Goal: Task Accomplishment & Management: Manage account settings

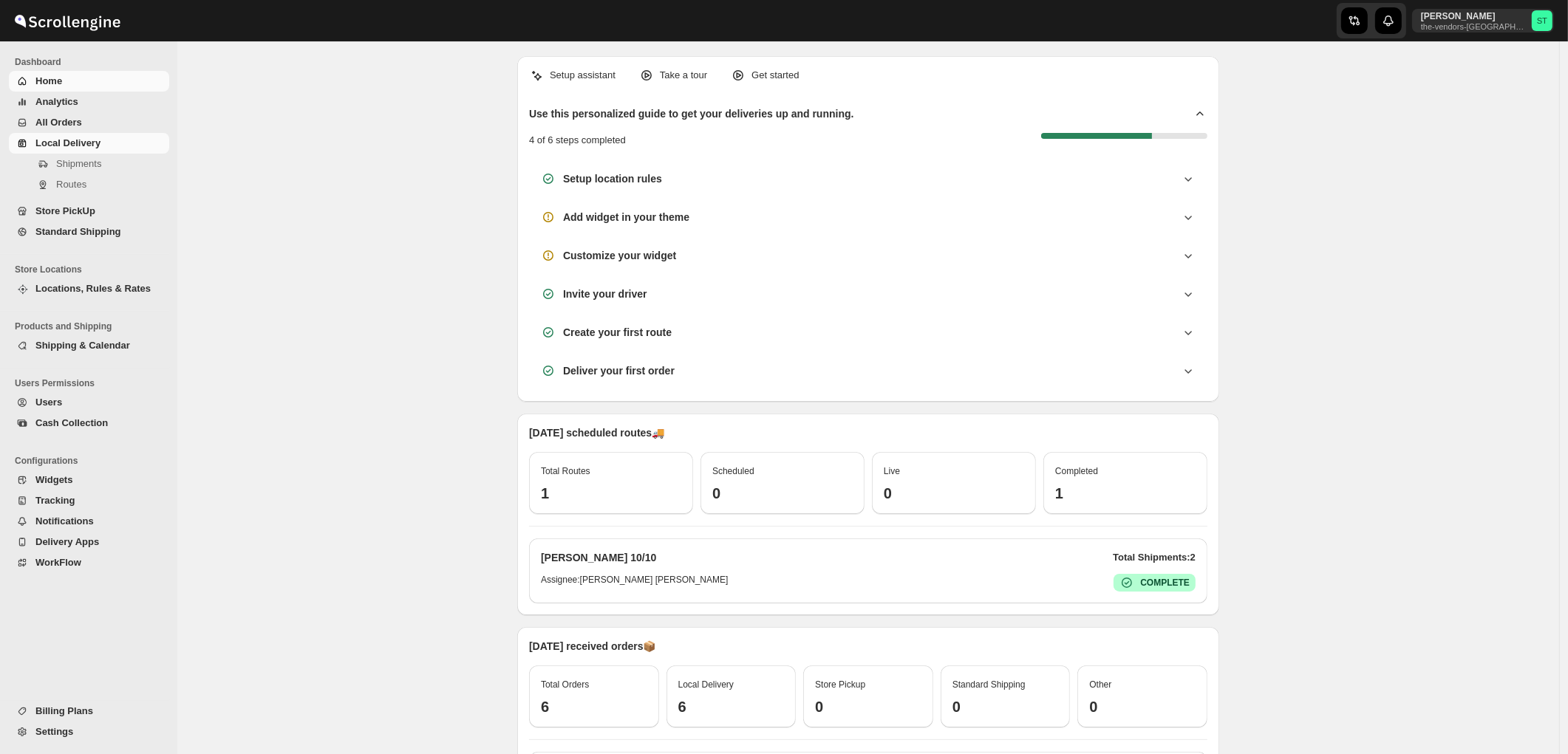
click at [73, 188] on span "Routes" at bounding box center [72, 185] width 30 height 11
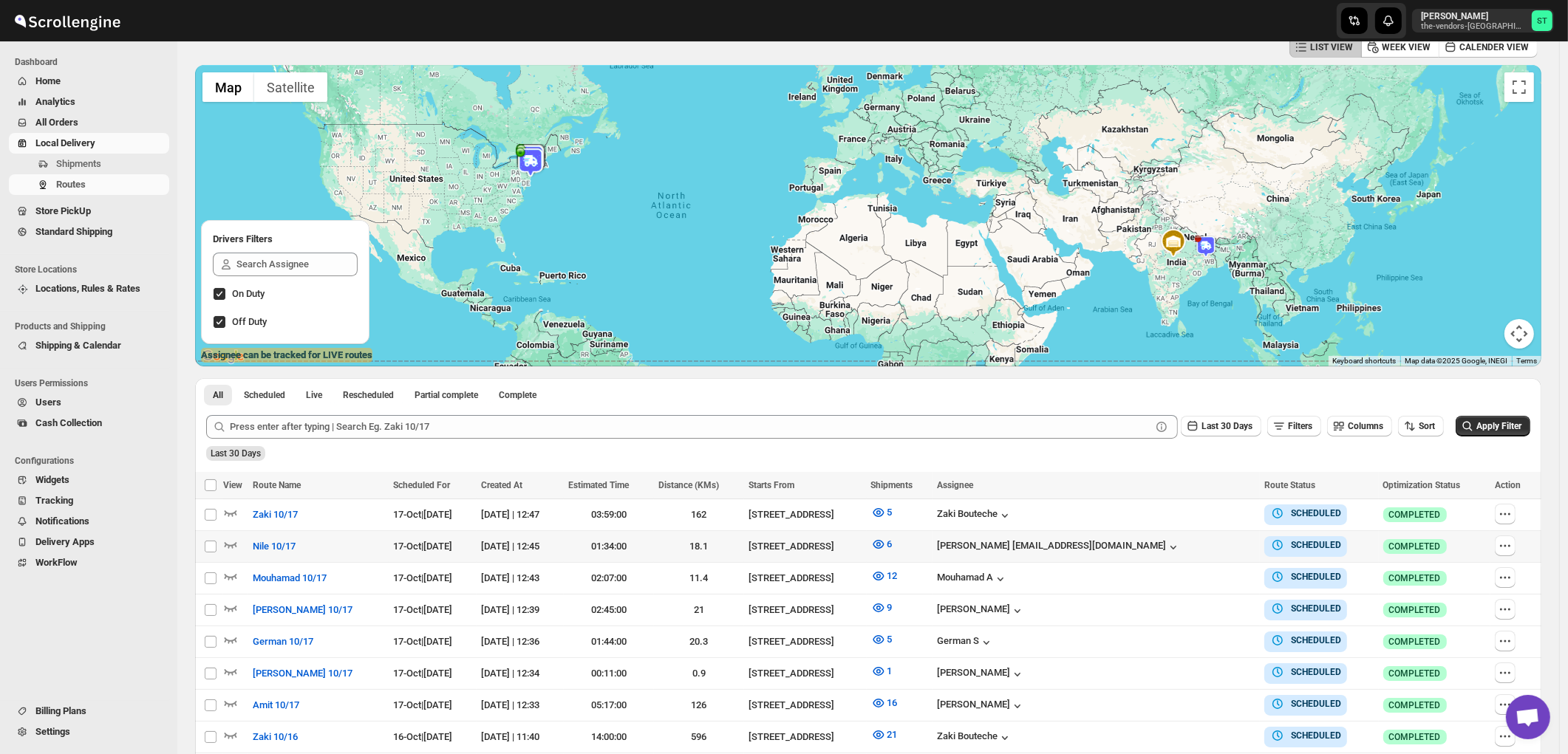
scroll to position [241, 0]
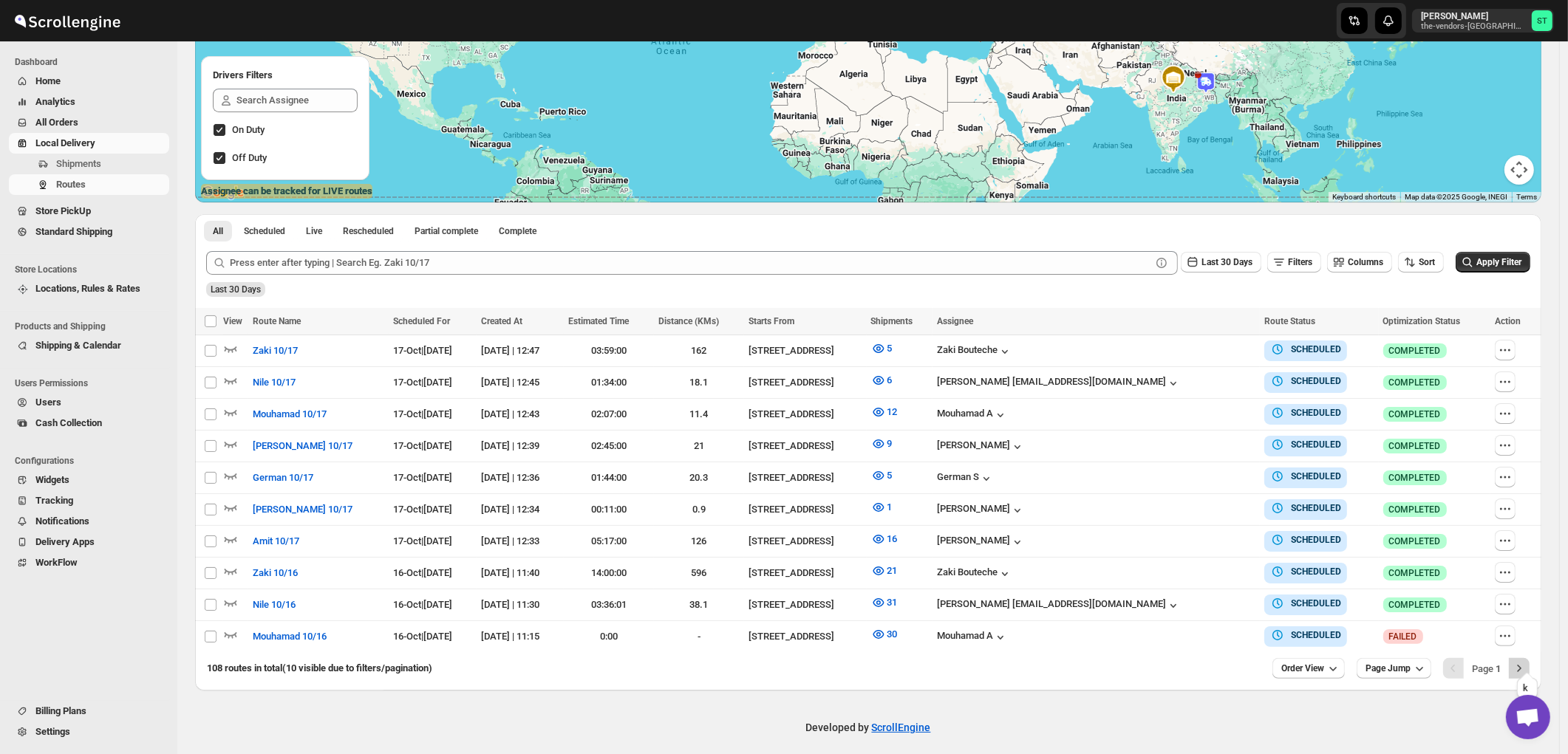
click at [1524, 661] on icon "Next" at bounding box center [1519, 668] width 15 height 15
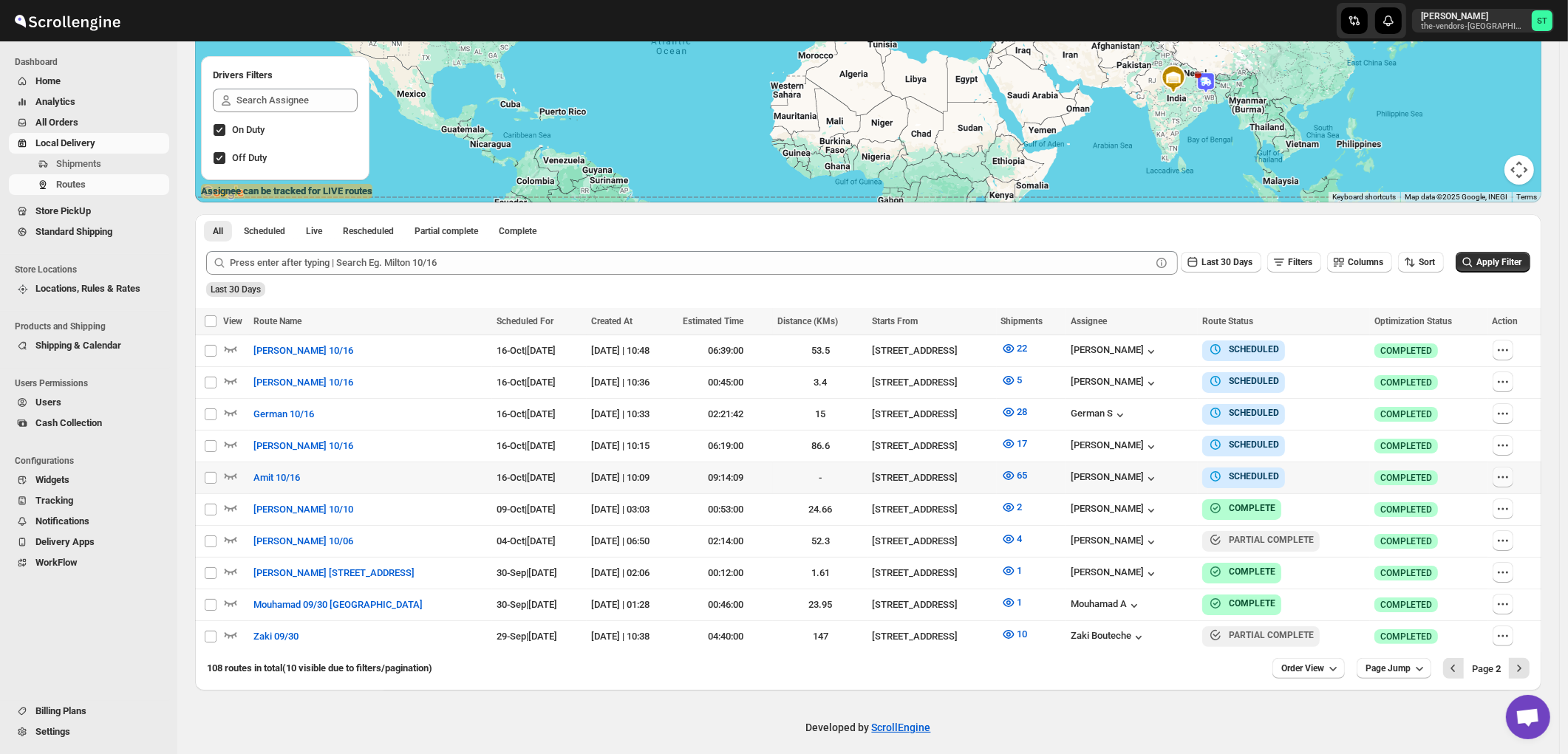
click at [1510, 472] on icon "button" at bounding box center [1503, 477] width 15 height 15
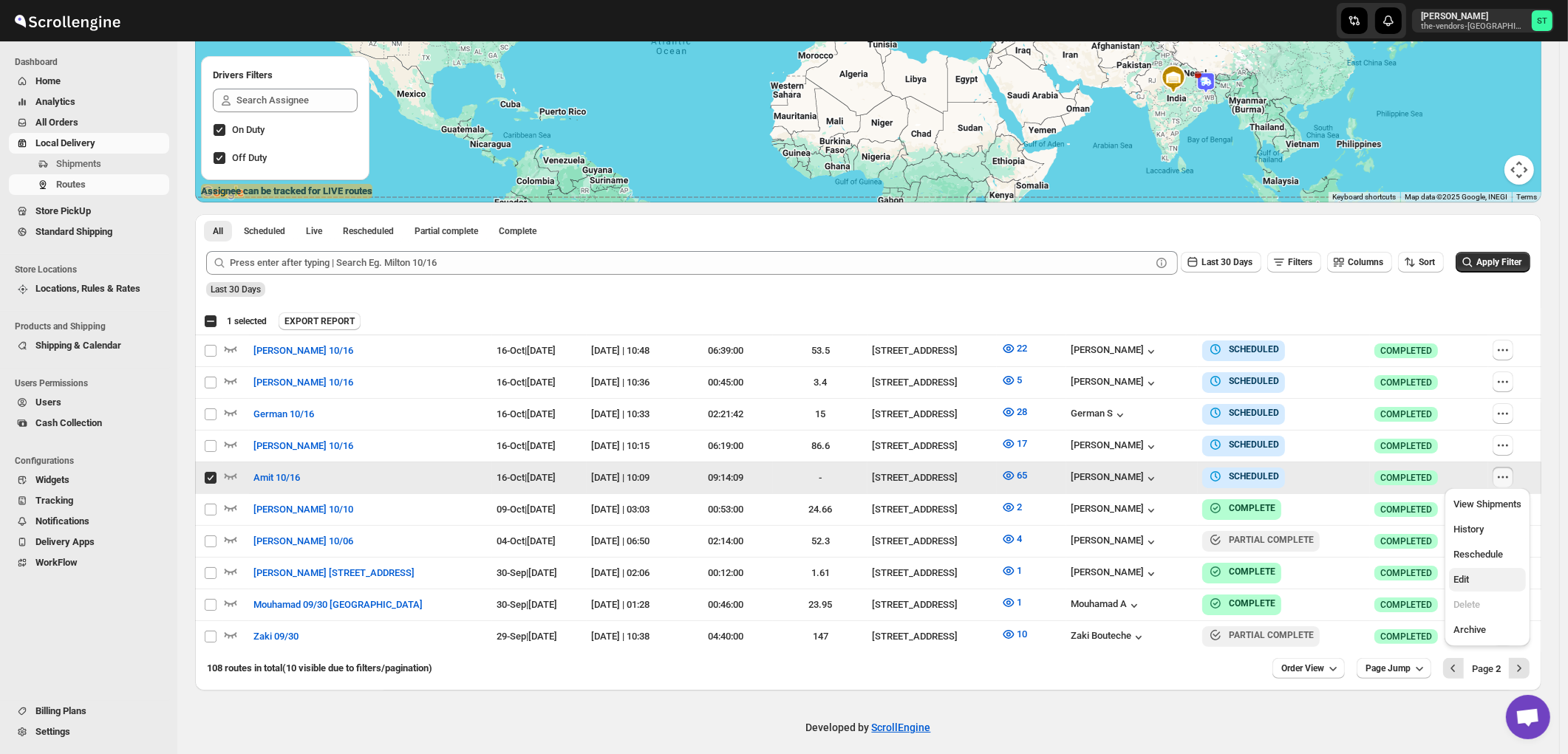
click at [1470, 582] on span "Edit" at bounding box center [1487, 580] width 68 height 15
checkbox input "false"
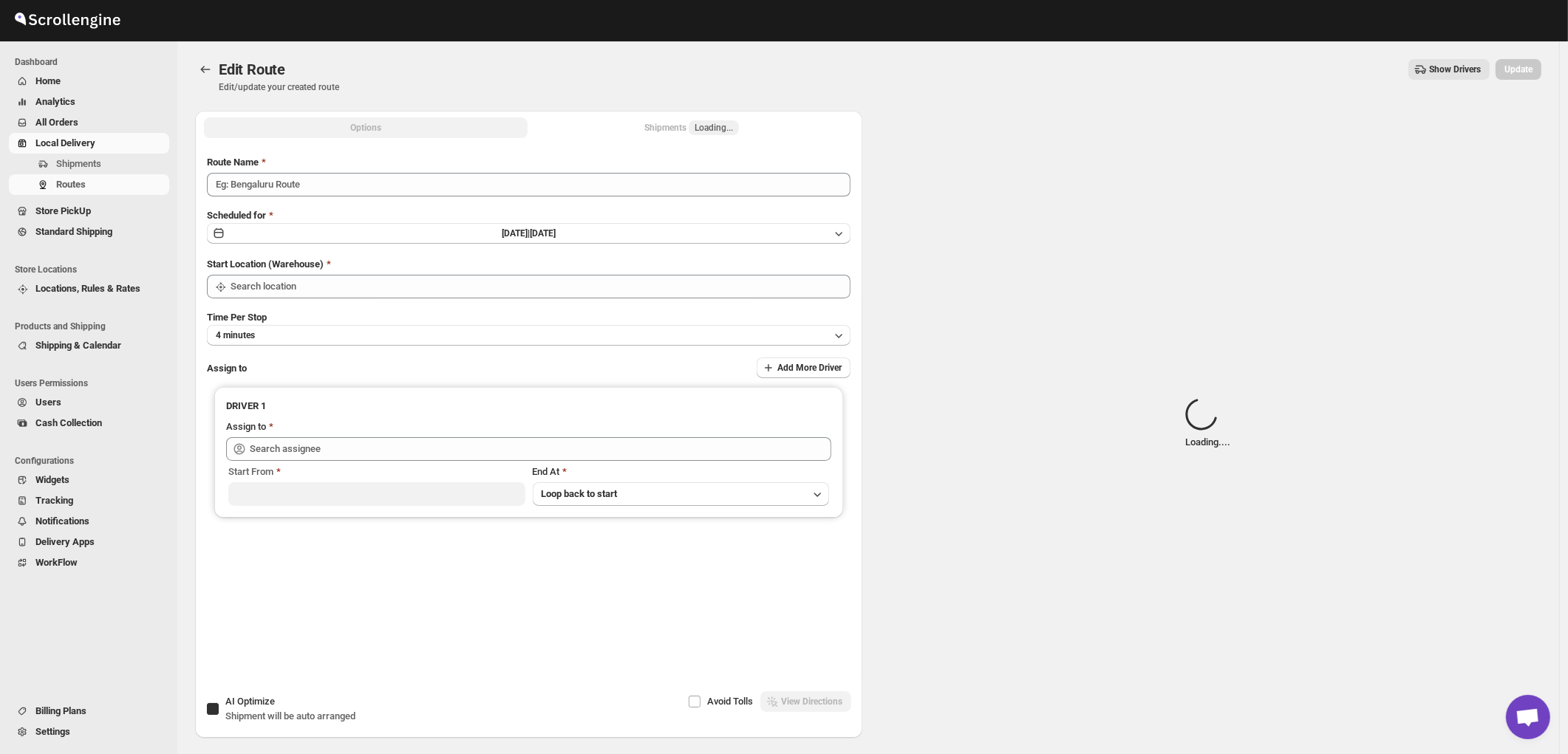
type input "Amit 10/16"
checkbox input "true"
type input "[STREET_ADDRESS]"
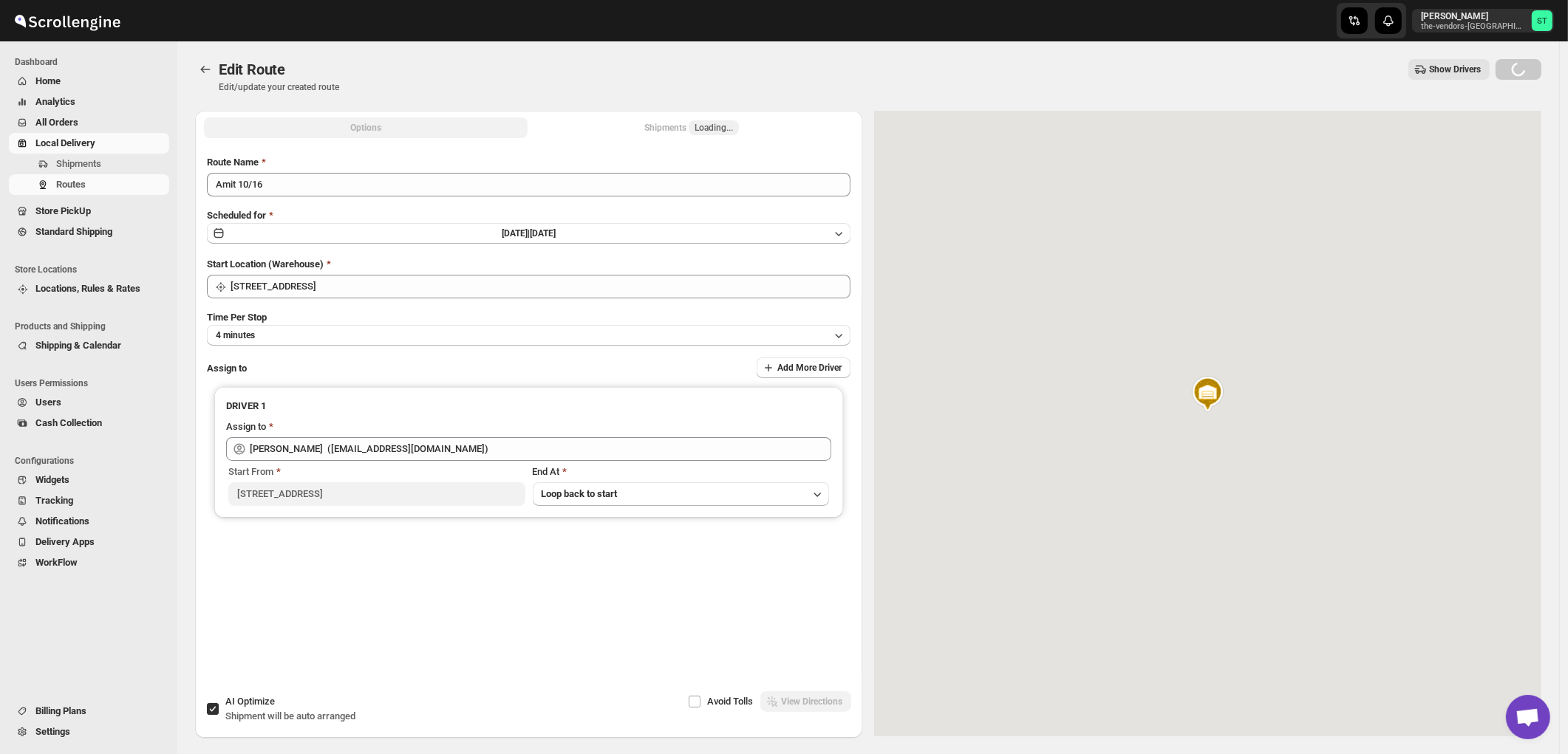
type input "[PERSON_NAME] ([EMAIL_ADDRESS][DOMAIN_NAME])"
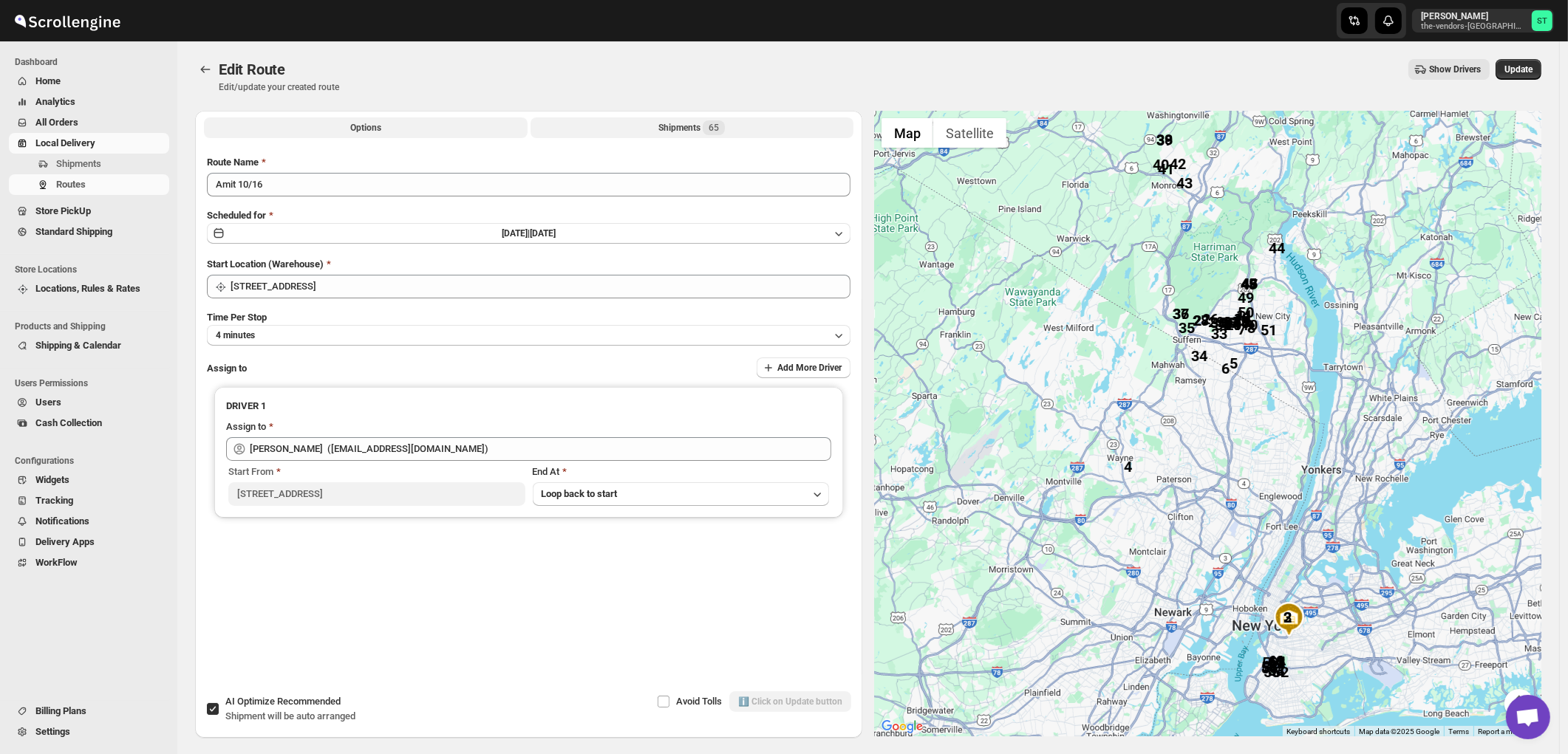
click at [670, 130] on div "Shipments 65" at bounding box center [691, 128] width 67 height 15
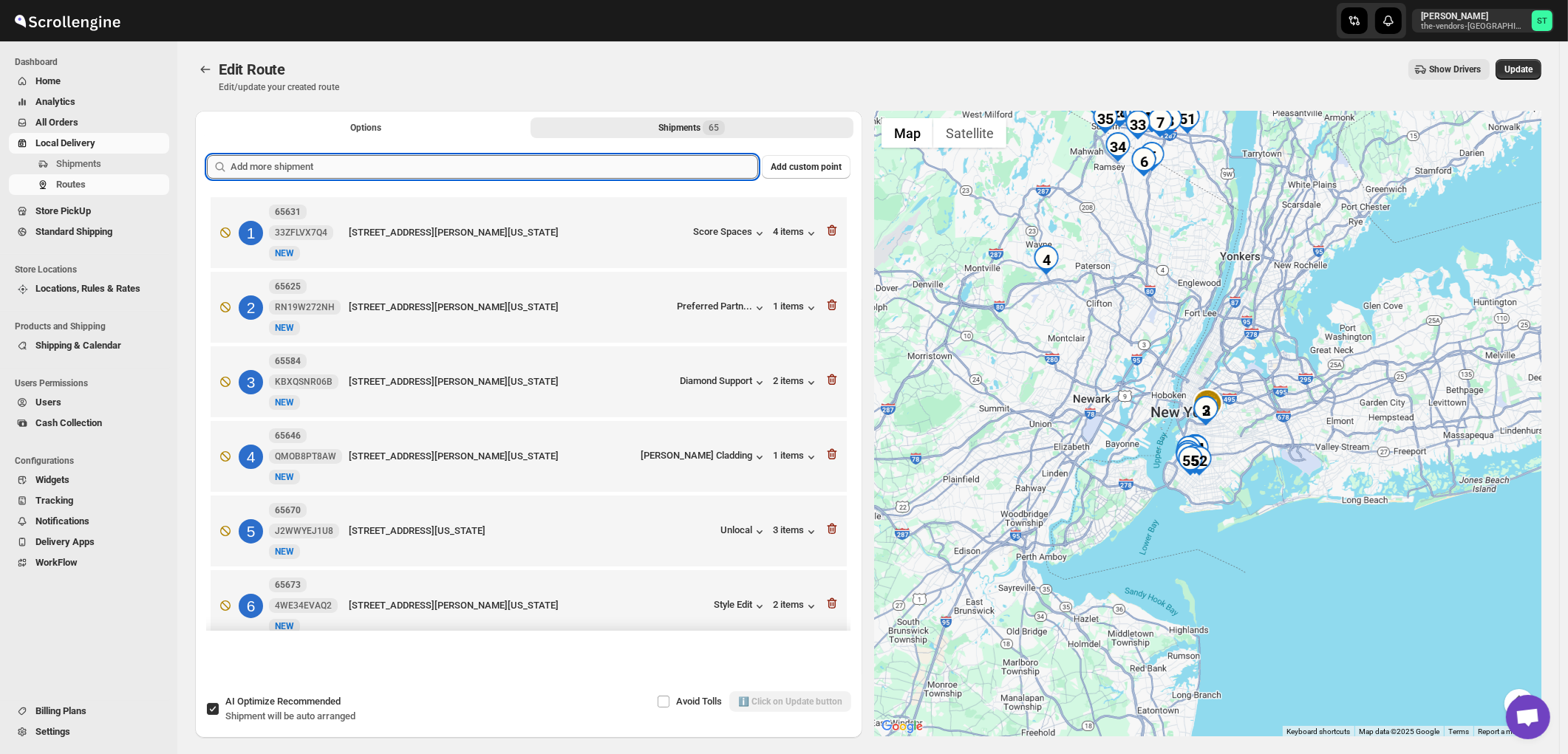
click at [476, 170] on input "text" at bounding box center [493, 167] width 527 height 24
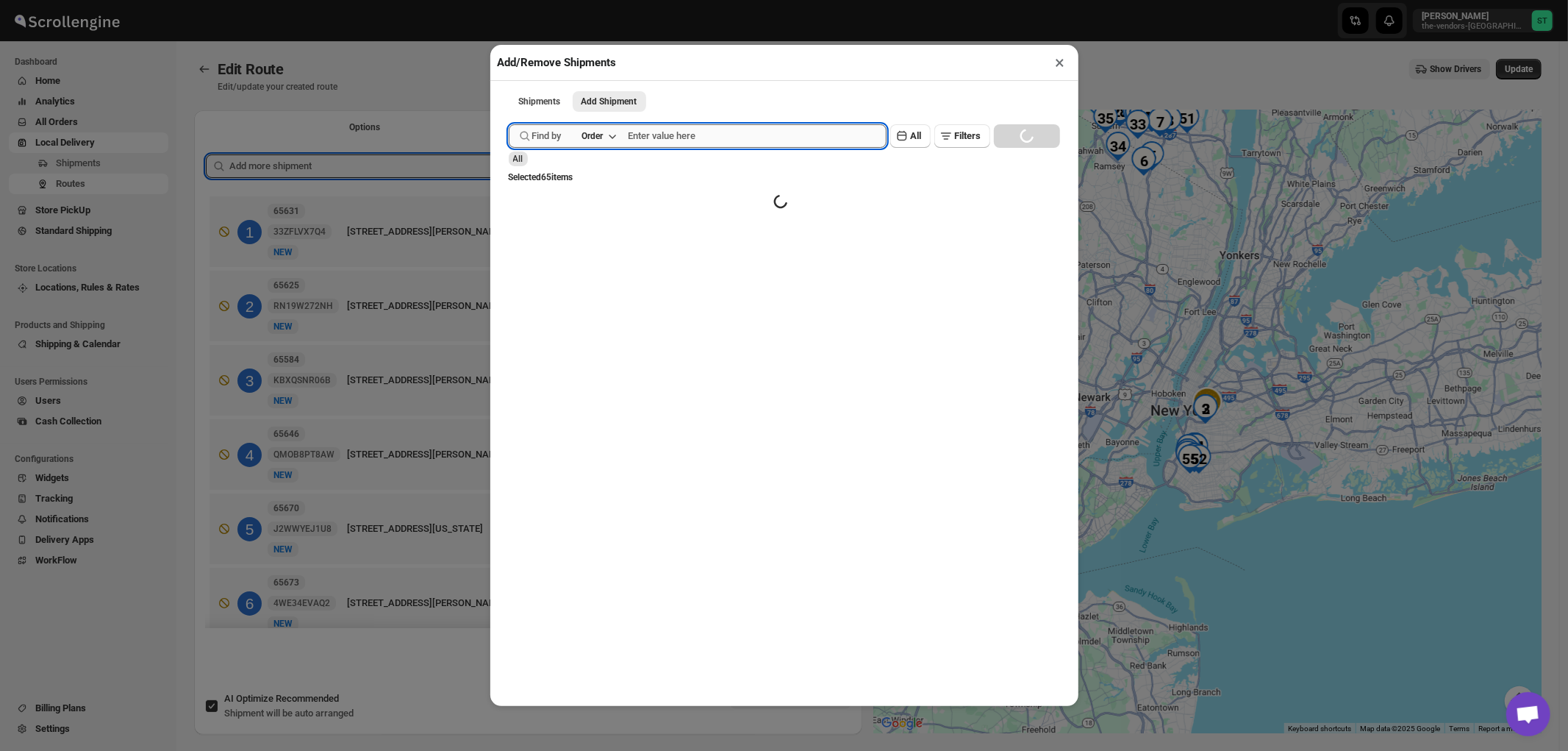
click at [722, 134] on input "text" at bounding box center [757, 135] width 258 height 23
type input "65703"
click at [509, 0] on button "Submit" at bounding box center [529, 8] width 42 height 15
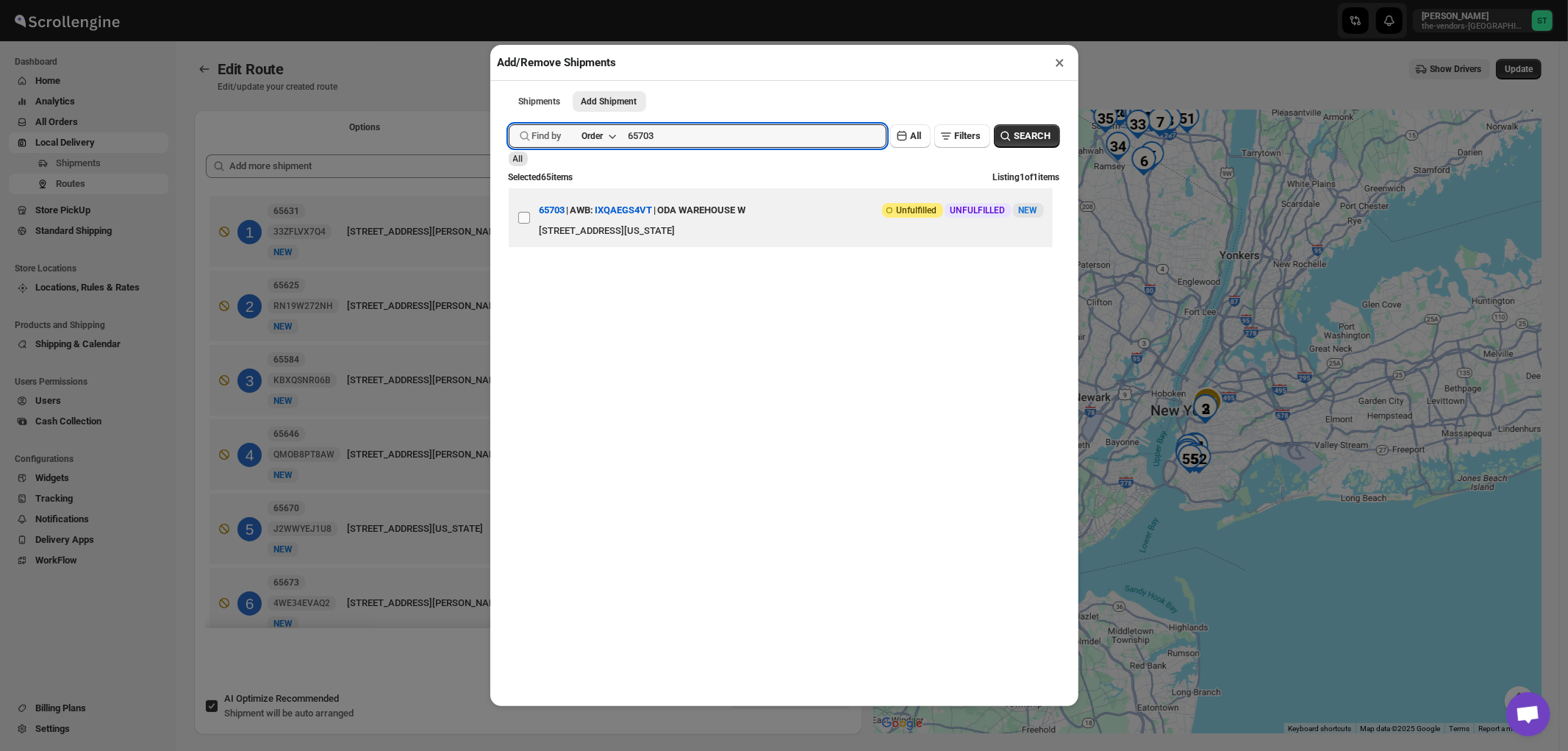
click at [525, 217] on input "View details for 68e92e6cd1fc2f773f2b6dbc" at bounding box center [524, 218] width 12 height 12
checkbox input "true"
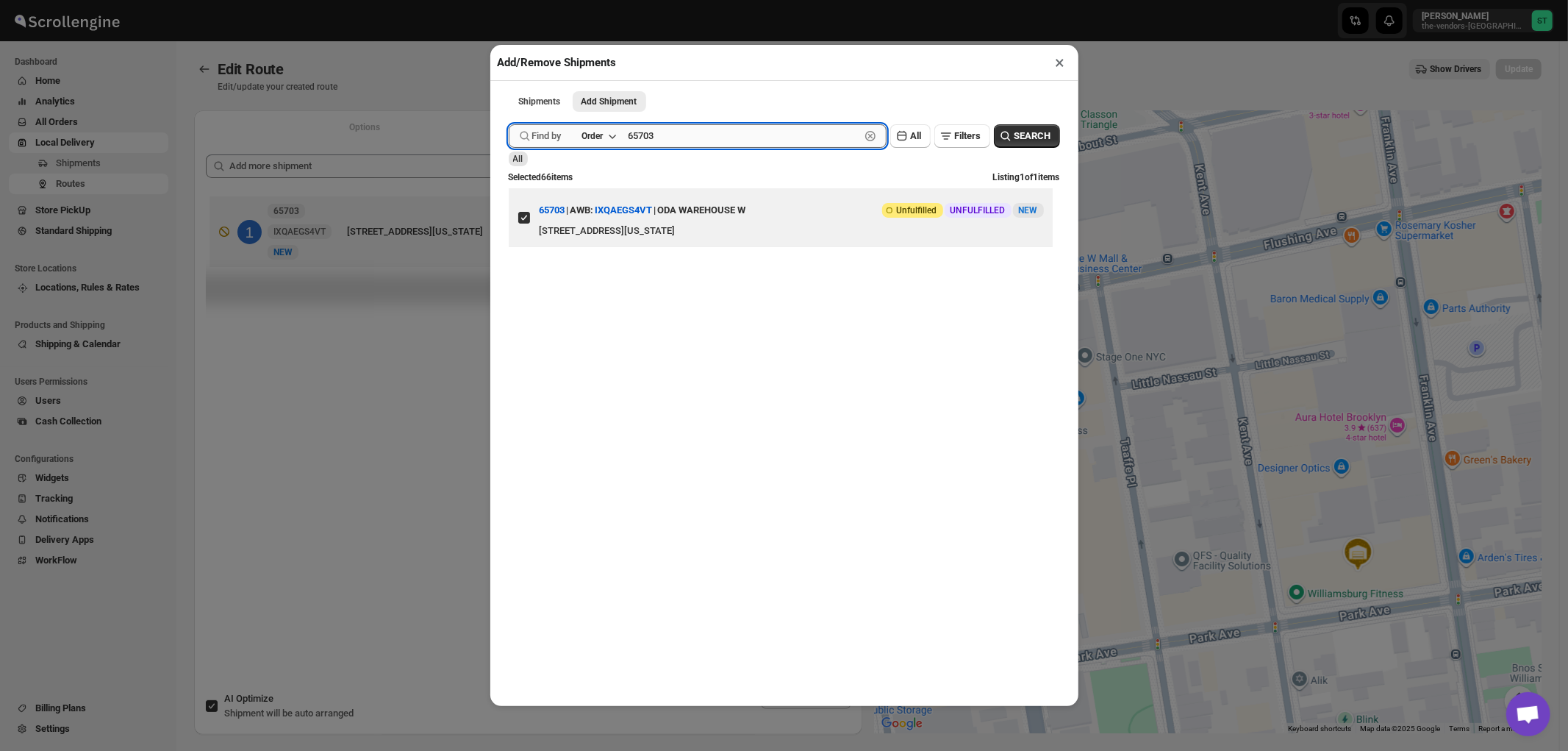
click at [685, 134] on input "65703" at bounding box center [744, 135] width 232 height 23
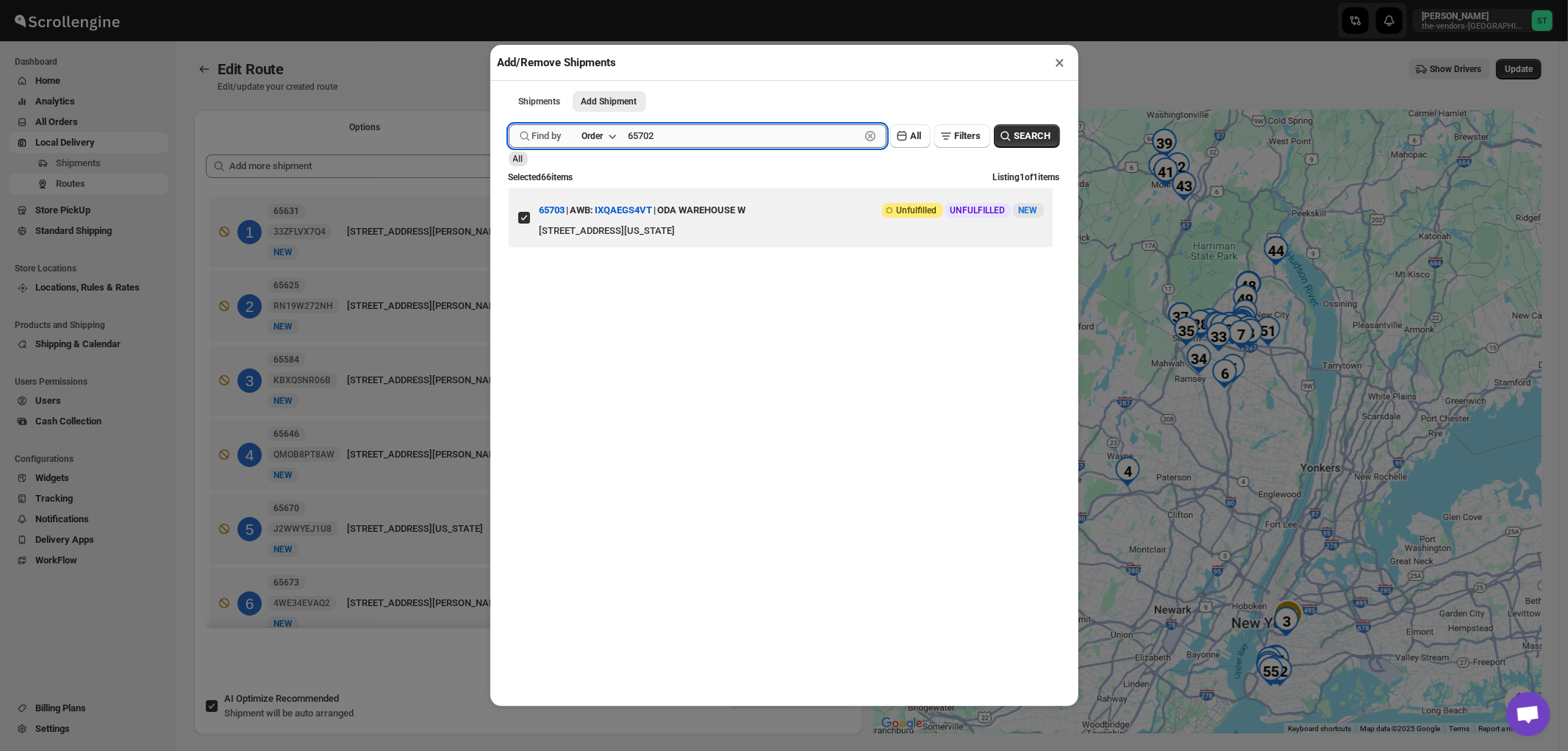
type input "65702"
click at [509, 0] on button "Submit" at bounding box center [529, 8] width 42 height 15
click at [521, 221] on input "View details for 68e92e46d1fc2f773f2b6dba" at bounding box center [524, 218] width 12 height 12
checkbox input "true"
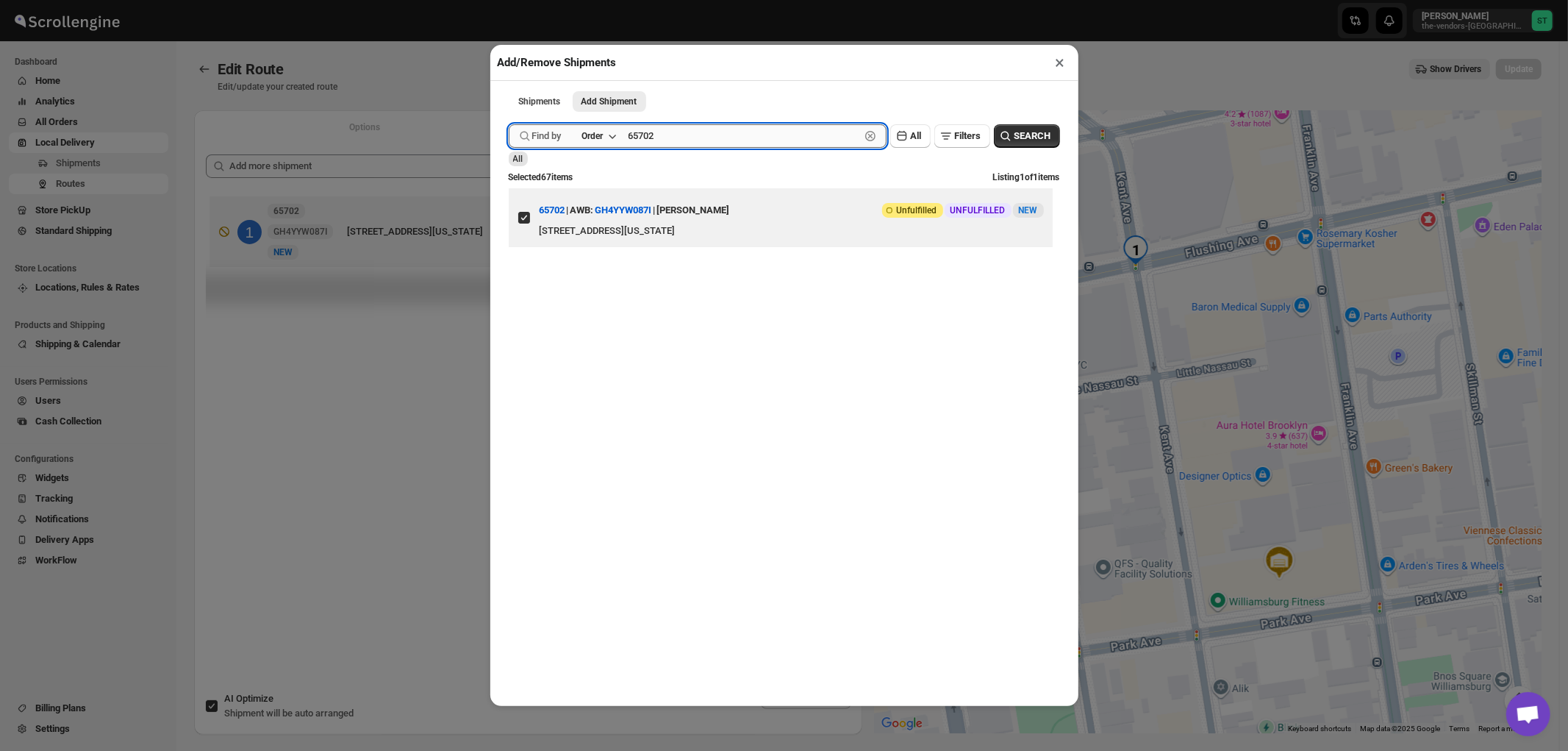
click at [711, 140] on input "65702" at bounding box center [744, 135] width 232 height 23
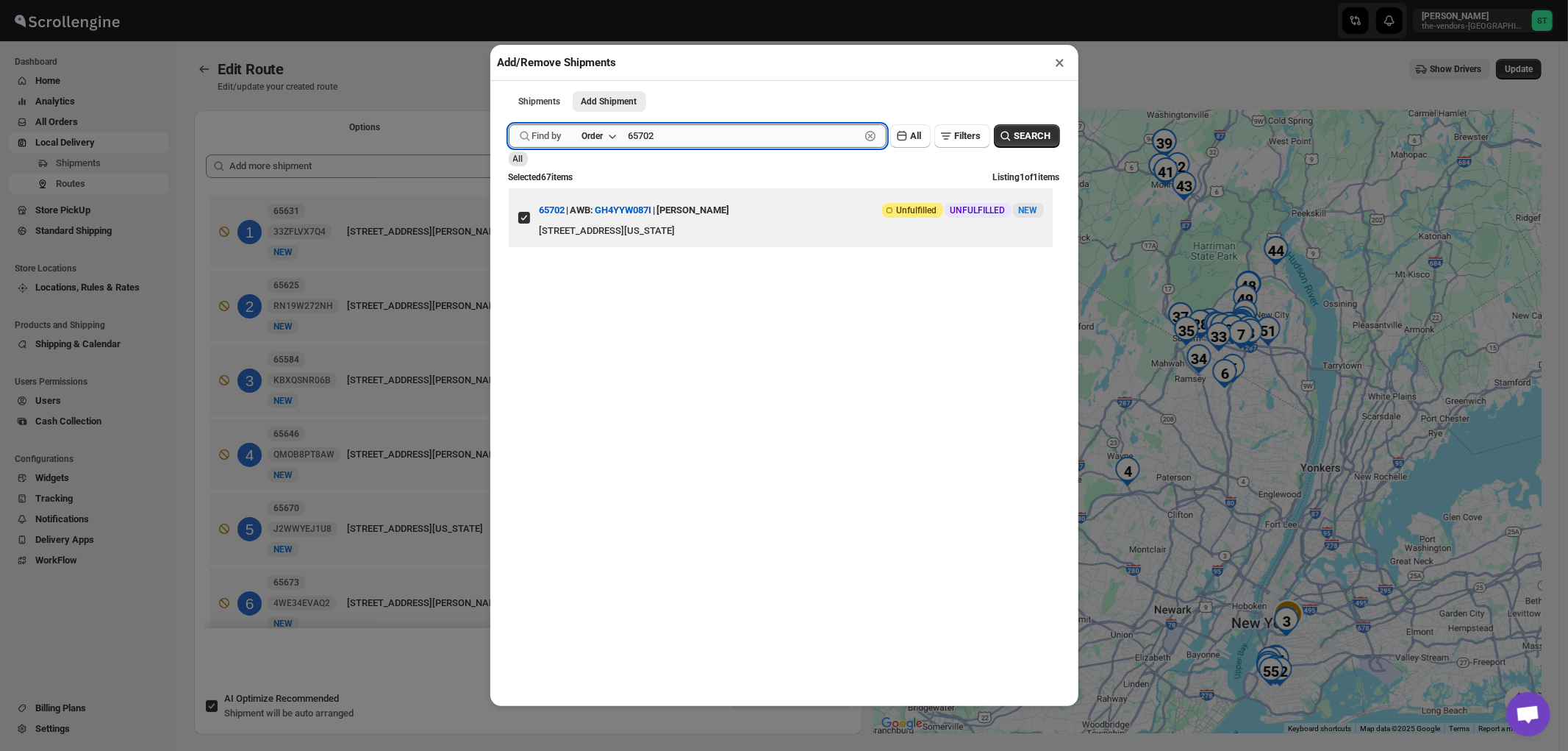
click at [697, 138] on input "65702" at bounding box center [744, 135] width 232 height 23
type input "65701"
click at [509, 0] on button "Submit" at bounding box center [529, 8] width 42 height 15
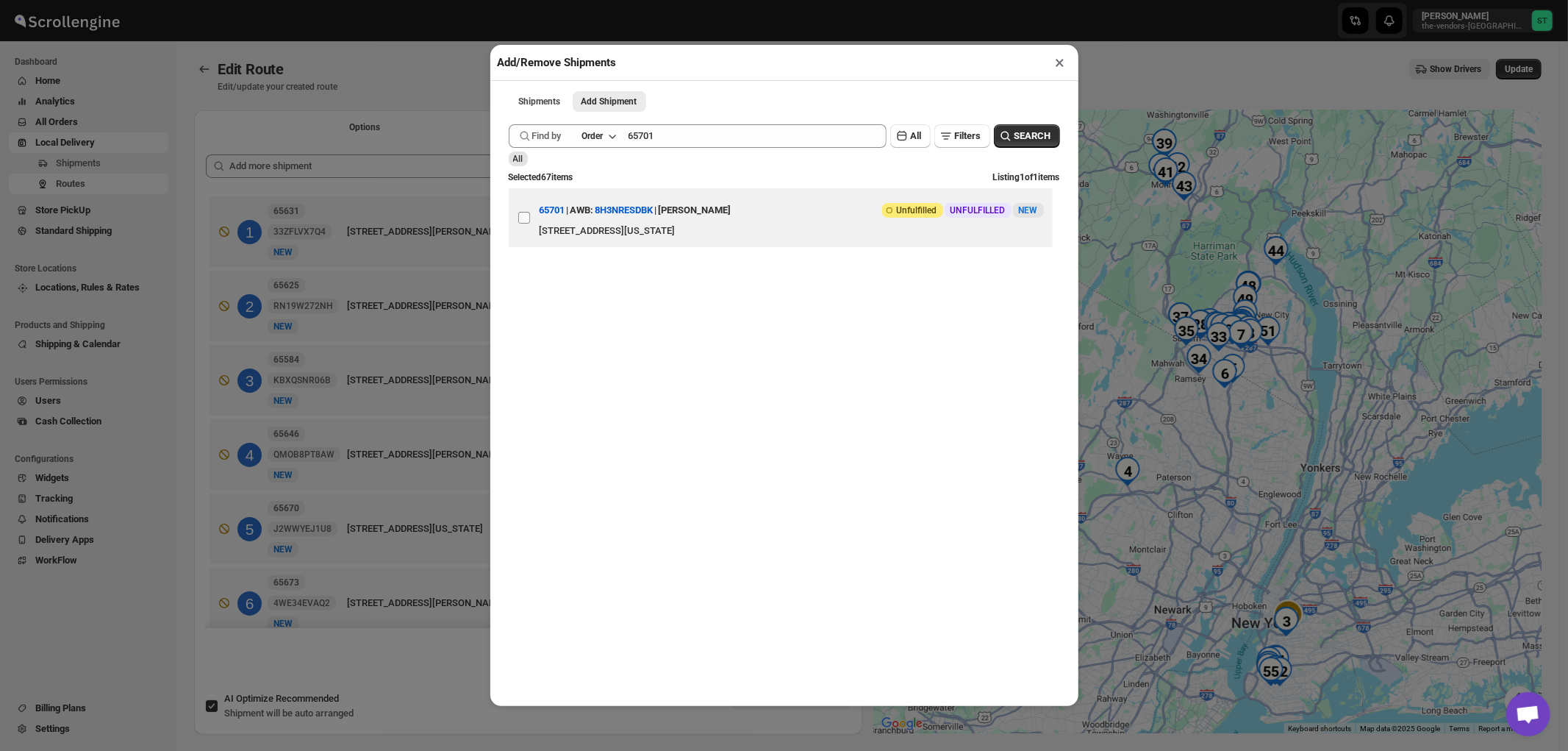
click at [525, 217] on input "View details for 68e92dd0d1fc2f773f2b6db0" at bounding box center [524, 218] width 12 height 12
checkbox input "true"
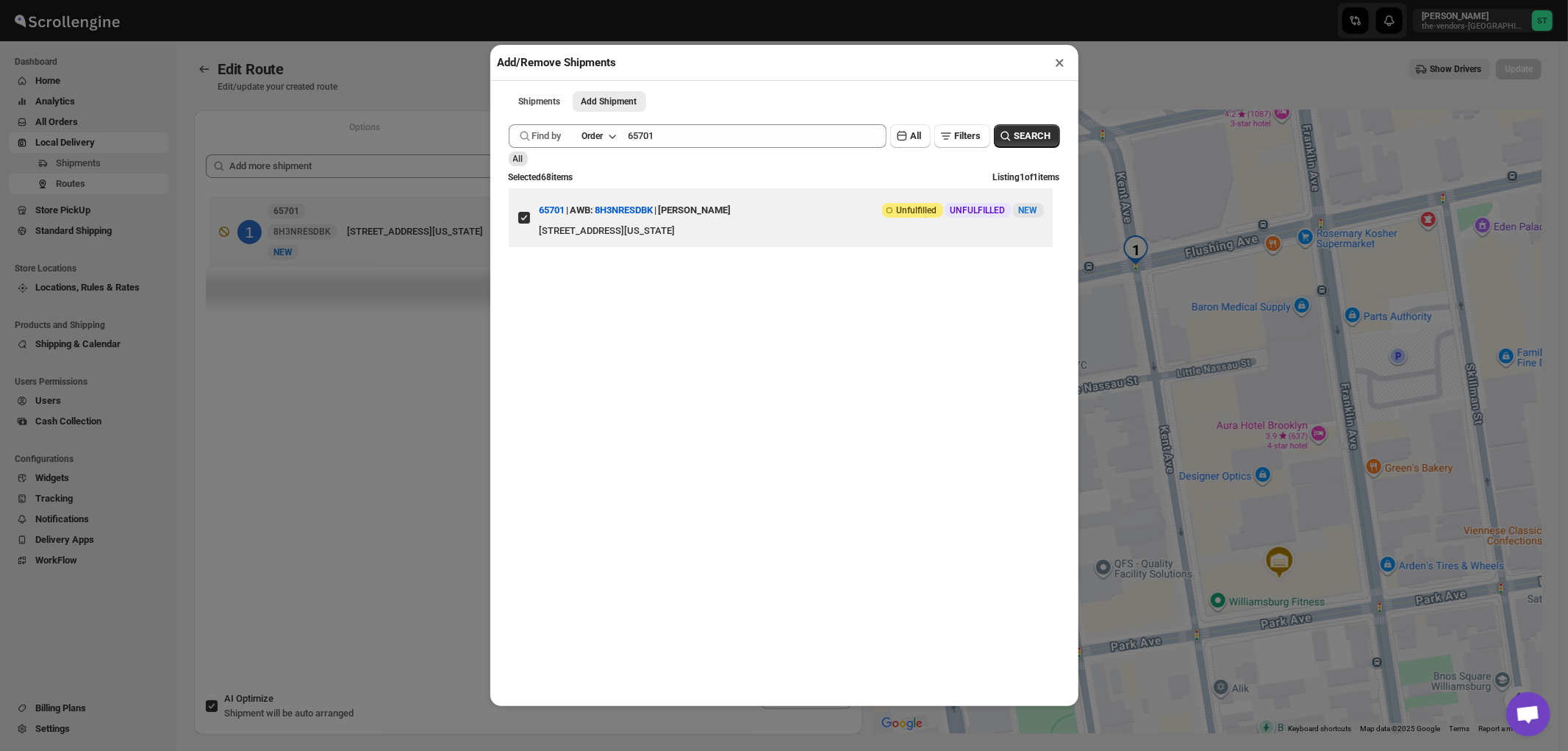
click at [1058, 63] on button "×" at bounding box center [1060, 63] width 22 height 21
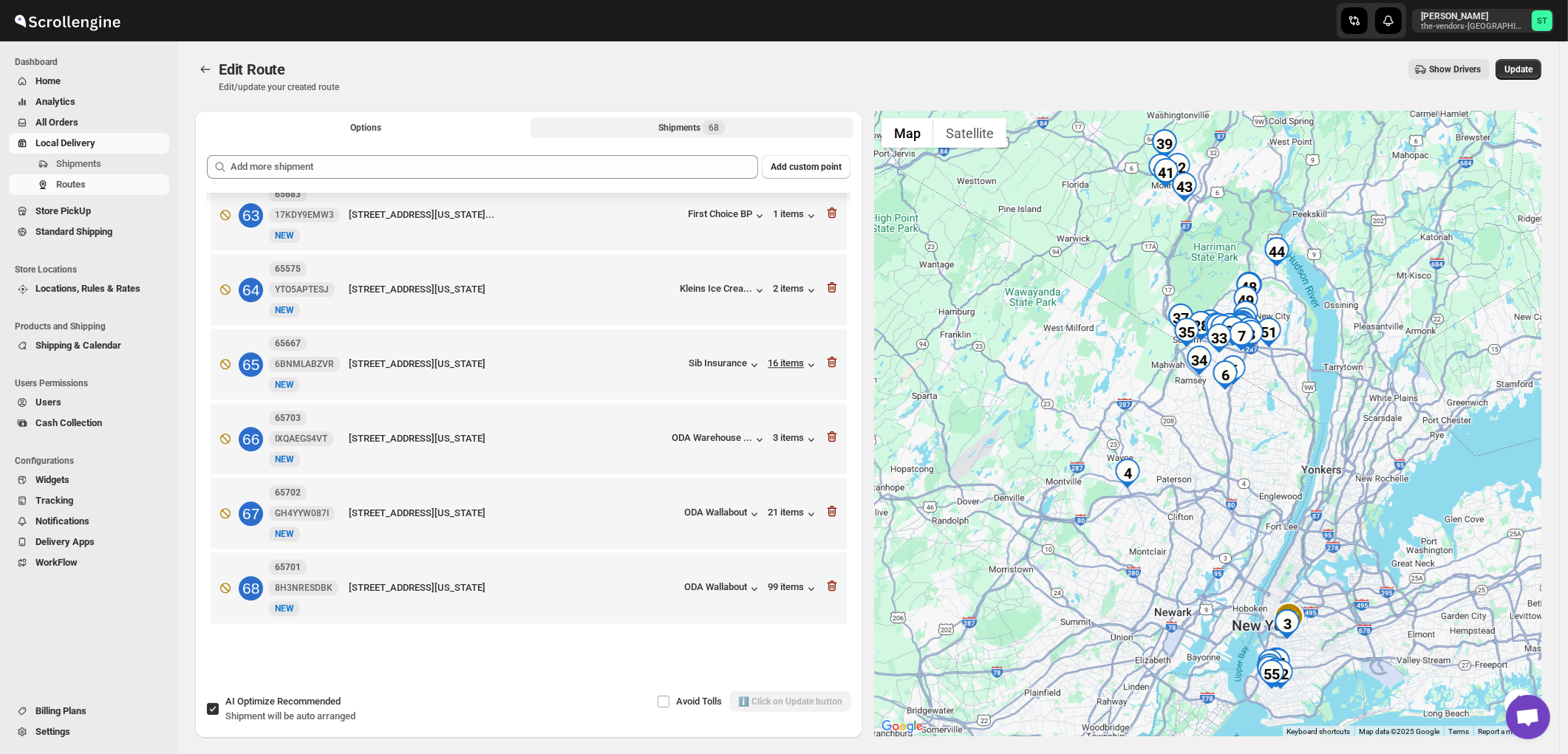
scroll to position [4842, 0]
click at [1527, 67] on span "Update" at bounding box center [1518, 69] width 28 height 12
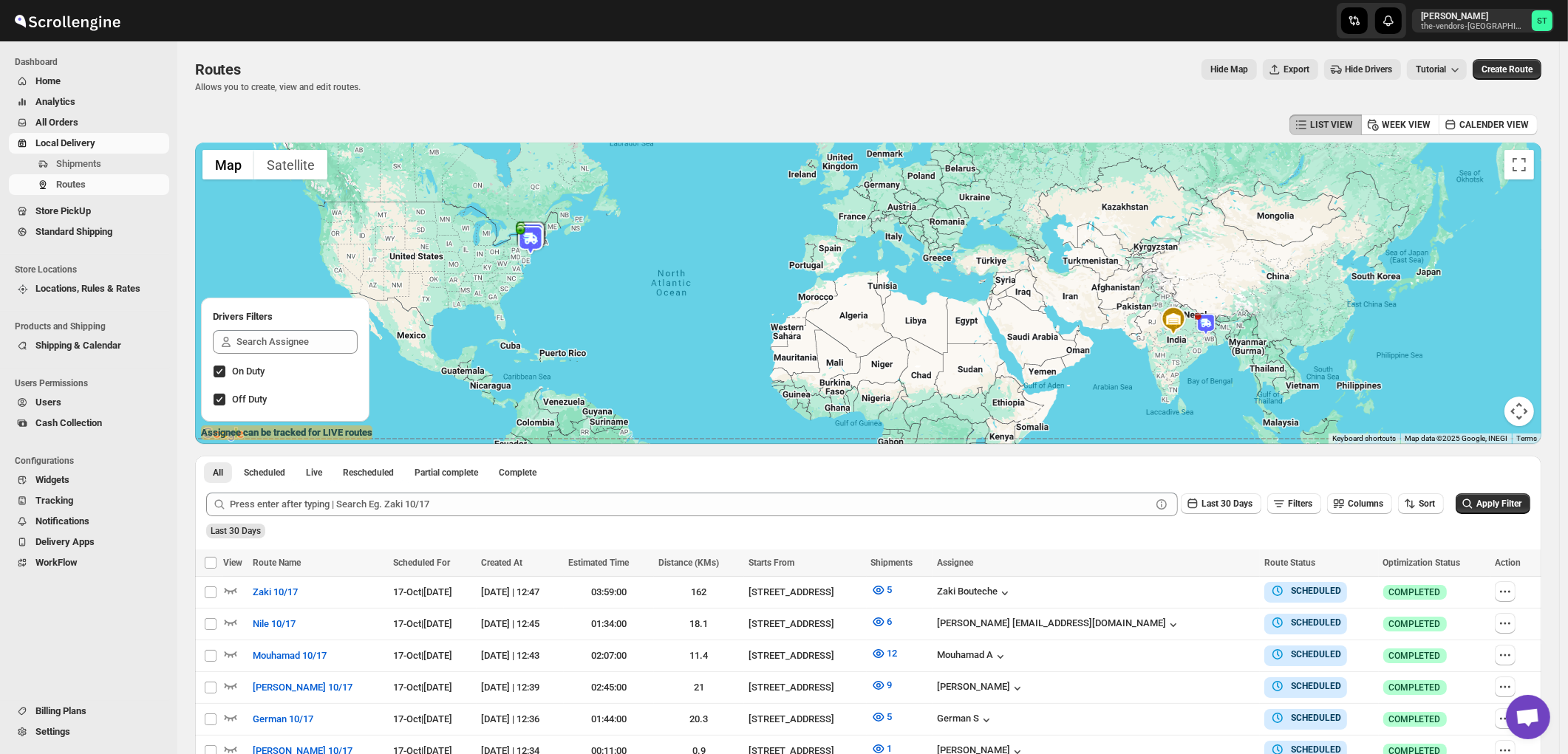
scroll to position [241, 0]
